Goal: Task Accomplishment & Management: Manage account settings

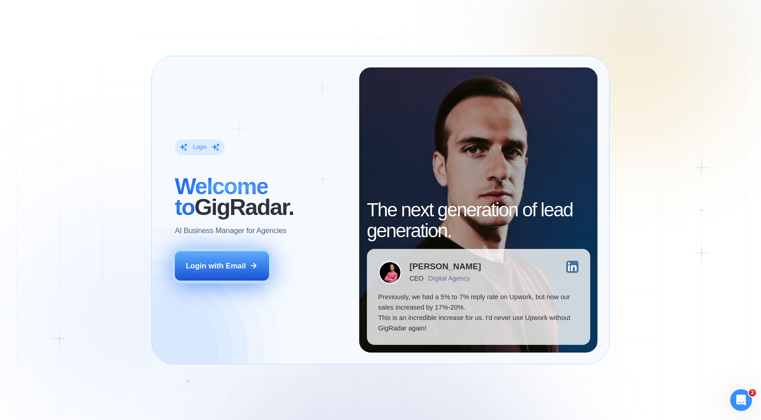
click at [258, 262] on button "Login with Email" at bounding box center [222, 265] width 94 height 29
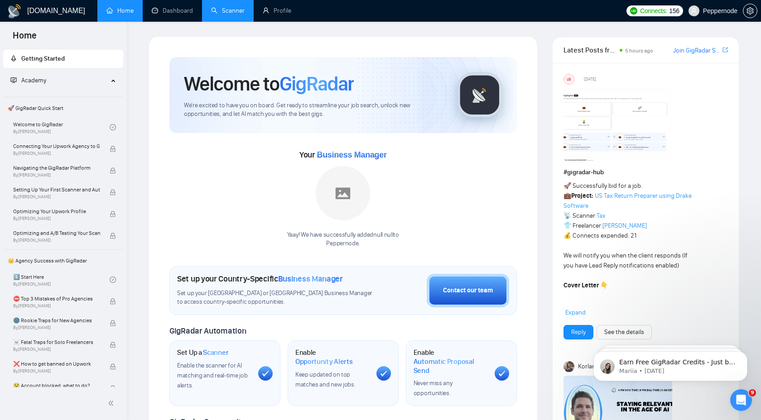
click at [225, 13] on link "Scanner" at bounding box center [228, 11] width 34 height 8
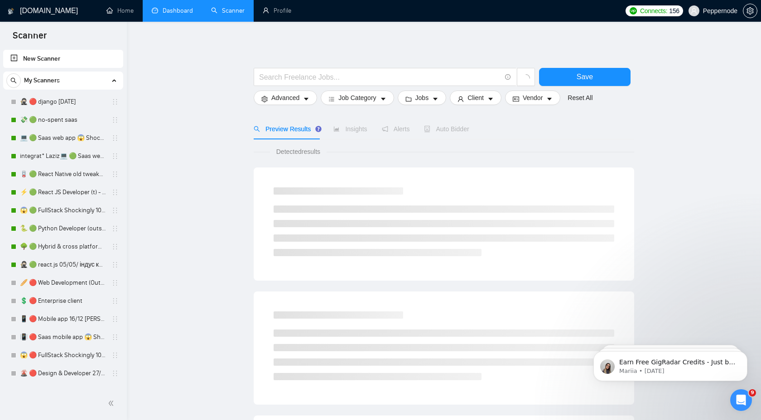
click at [190, 10] on link "Dashboard" at bounding box center [172, 11] width 41 height 8
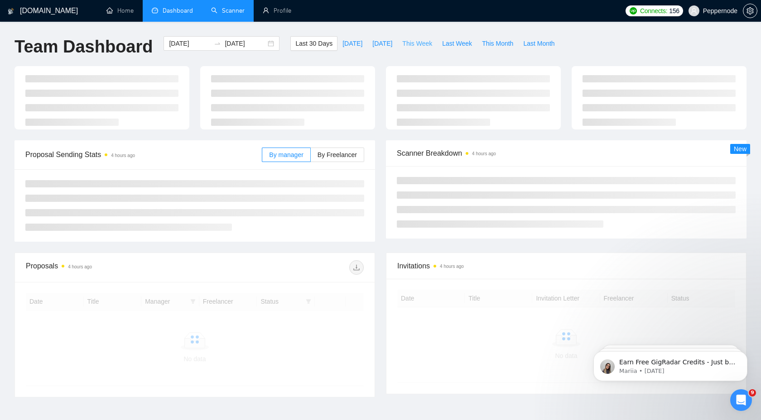
click at [412, 43] on span "This Week" at bounding box center [417, 44] width 30 height 10
type input "[DATE]"
click at [381, 43] on span "[DATE]" at bounding box center [382, 44] width 20 height 10
type input "[DATE]"
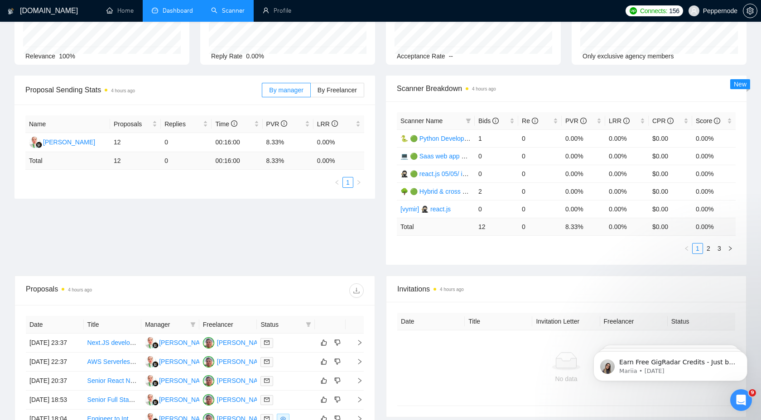
scroll to position [101, 0]
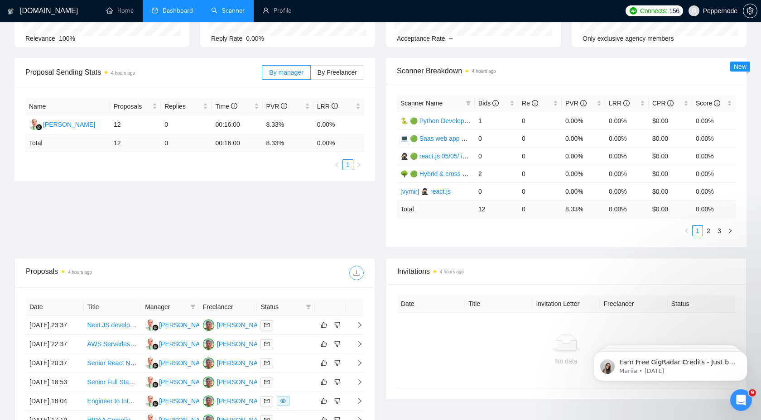
click at [357, 271] on icon "download" at bounding box center [356, 274] width 6 height 6
